Goal: Task Accomplishment & Management: Manage account settings

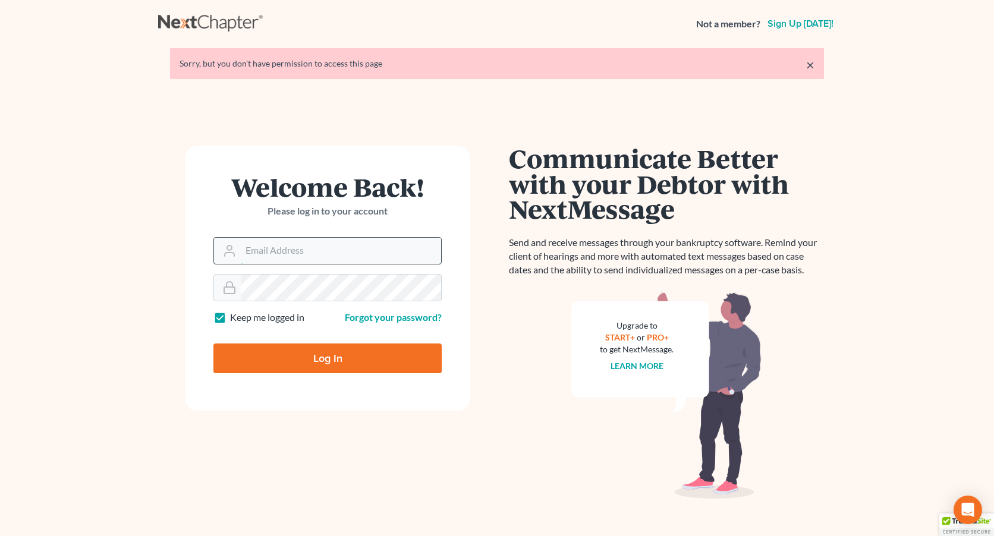
click at [269, 247] on input "Email Address" at bounding box center [341, 251] width 200 height 26
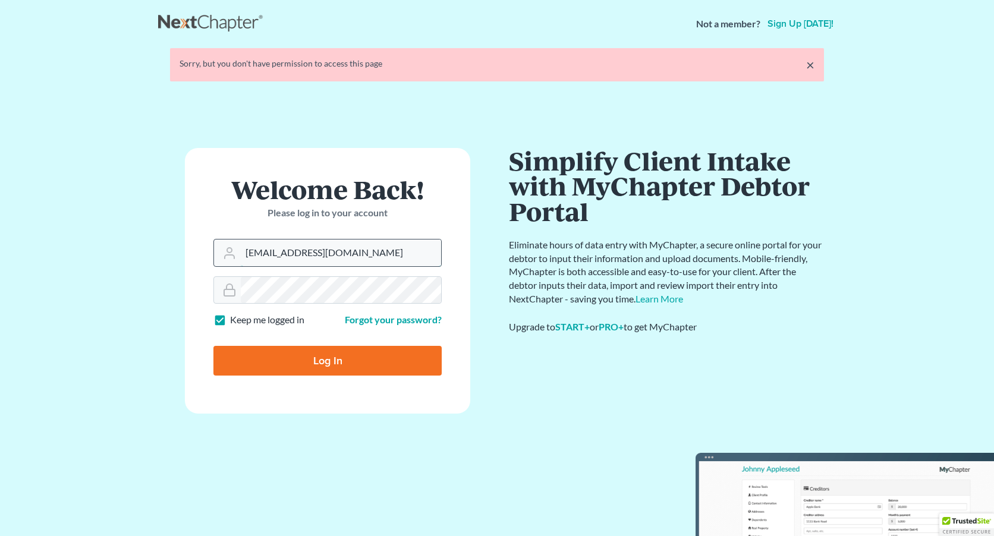
type input "[EMAIL_ADDRESS][DOMAIN_NAME]"
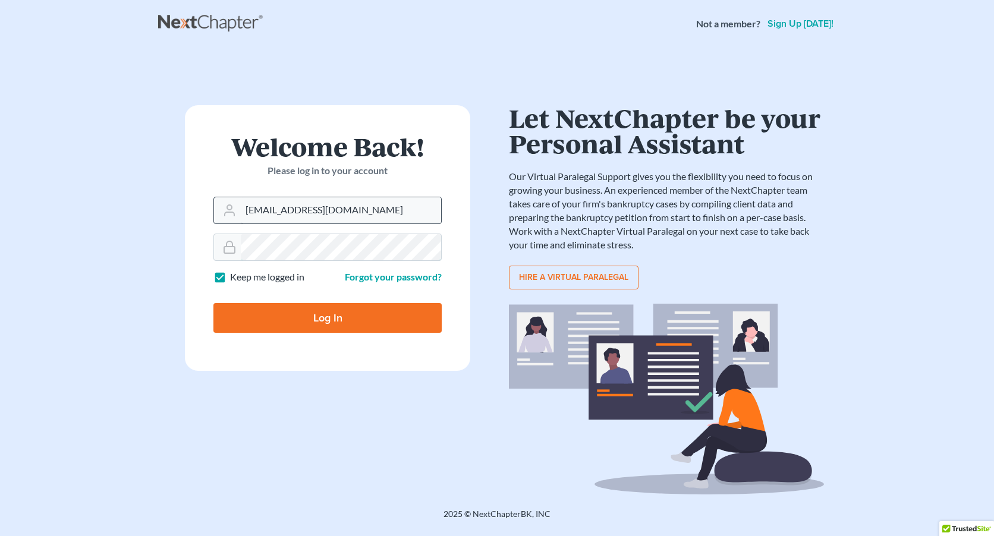
click at [213, 303] on input "Log In" at bounding box center [327, 318] width 228 height 30
type input "Thinking..."
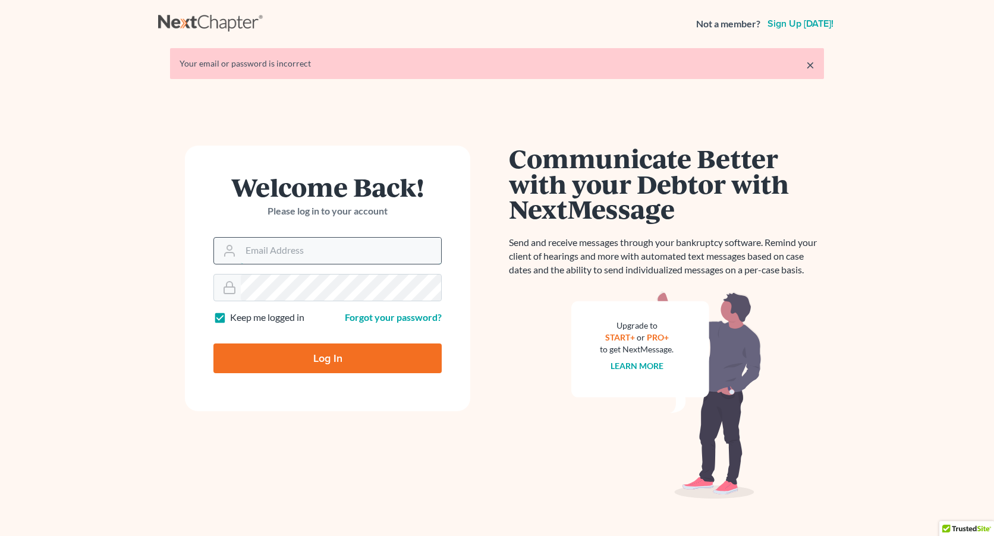
click at [269, 247] on input "Email Address" at bounding box center [341, 251] width 200 height 26
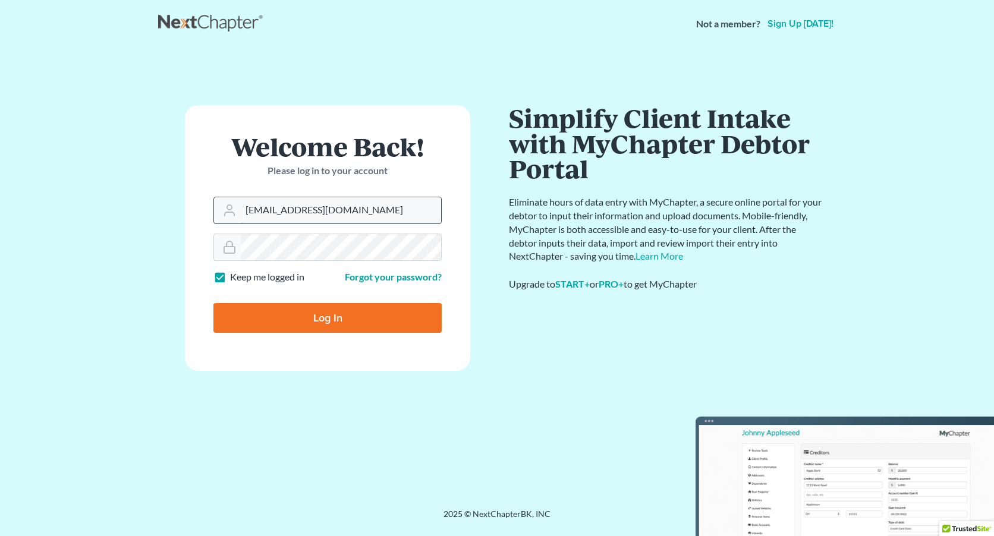
type input "[EMAIL_ADDRESS][DOMAIN_NAME]"
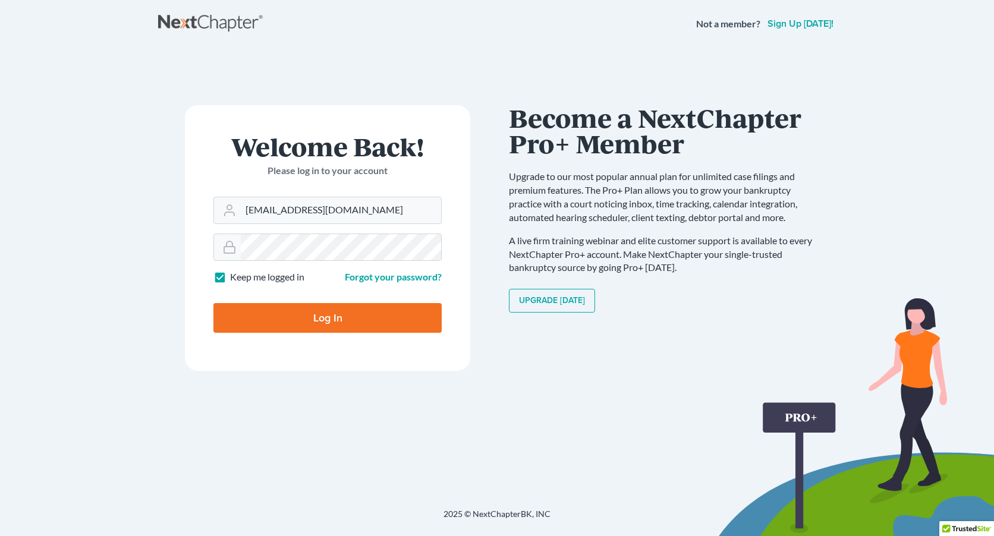
click at [323, 312] on input "Log In" at bounding box center [327, 318] width 228 height 30
type input "Thinking..."
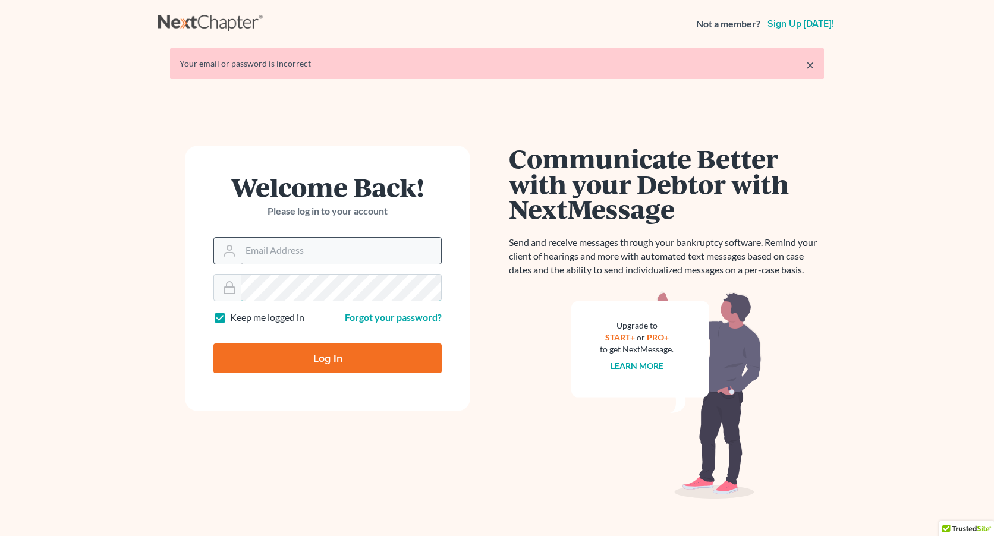
click at [319, 274] on div at bounding box center [327, 287] width 228 height 27
drag, startPoint x: 320, startPoint y: 251, endPoint x: 320, endPoint y: 245, distance: 6.0
click at [320, 245] on input "Email Address" at bounding box center [341, 251] width 200 height 26
